Goal: Task Accomplishment & Management: Use online tool/utility

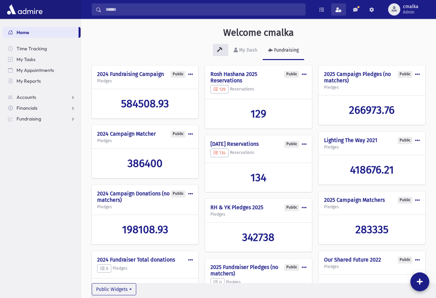
click at [337, 11] on span at bounding box center [339, 9] width 6 height 5
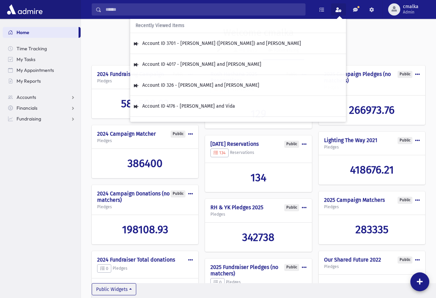
click at [337, 11] on span at bounding box center [339, 9] width 6 height 5
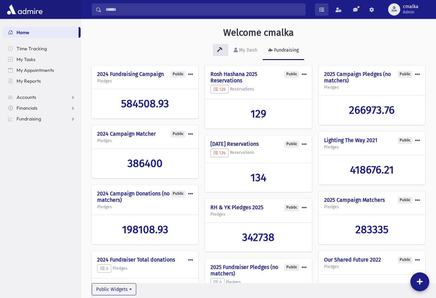
click at [320, 8] on span at bounding box center [322, 9] width 5 height 5
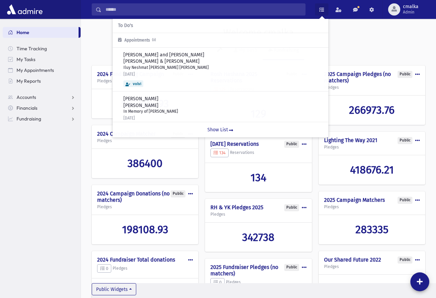
click at [320, 8] on span at bounding box center [322, 9] width 5 height 5
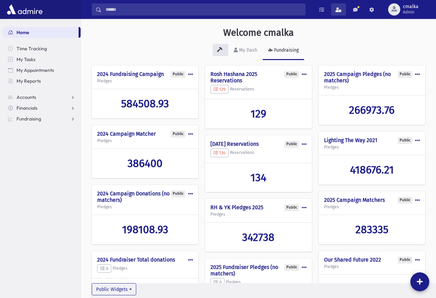
click at [338, 9] on span at bounding box center [339, 9] width 6 height 5
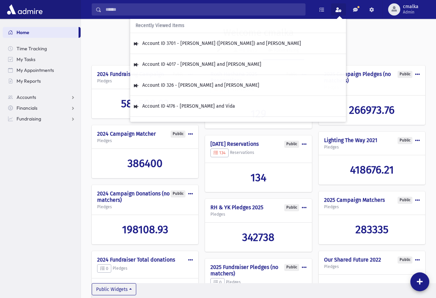
click at [338, 9] on span at bounding box center [339, 9] width 6 height 5
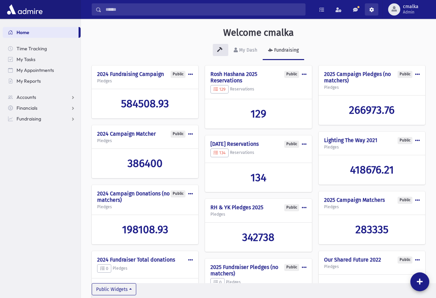
click at [372, 11] on span at bounding box center [371, 9] width 5 height 5
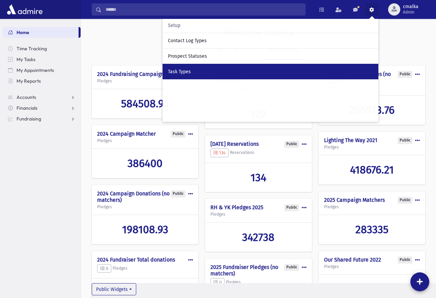
click at [194, 67] on link "Task Types" at bounding box center [271, 72] width 216 height 16
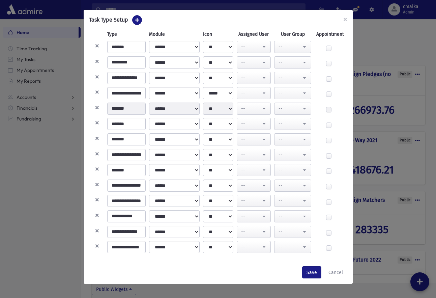
scroll to position [16, 0]
click at [139, 20] on icon "button" at bounding box center [137, 20] width 4 height 4
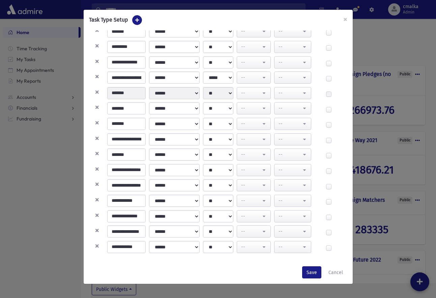
scroll to position [32, 0]
type input "**********"
click at [334, 245] on label at bounding box center [334, 245] width 0 height 0
click at [308, 273] on button "Save" at bounding box center [311, 272] width 19 height 12
